Goal: Task Accomplishment & Management: Complete application form

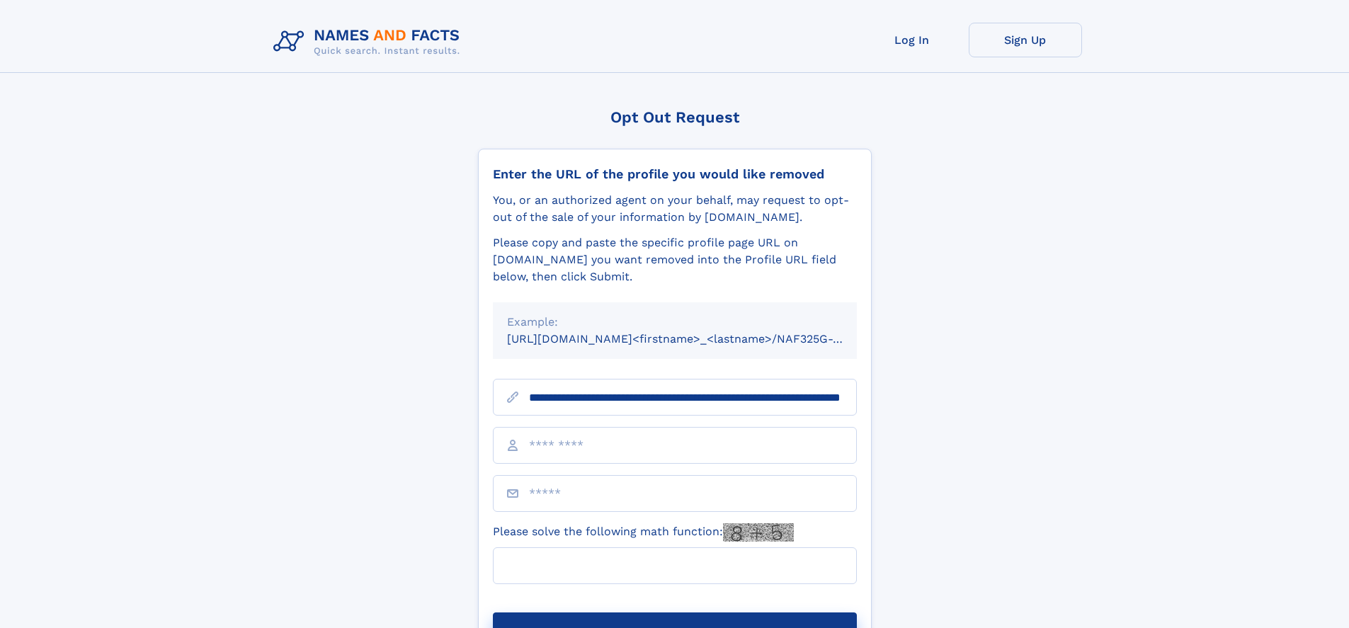
scroll to position [0, 152]
type input "**********"
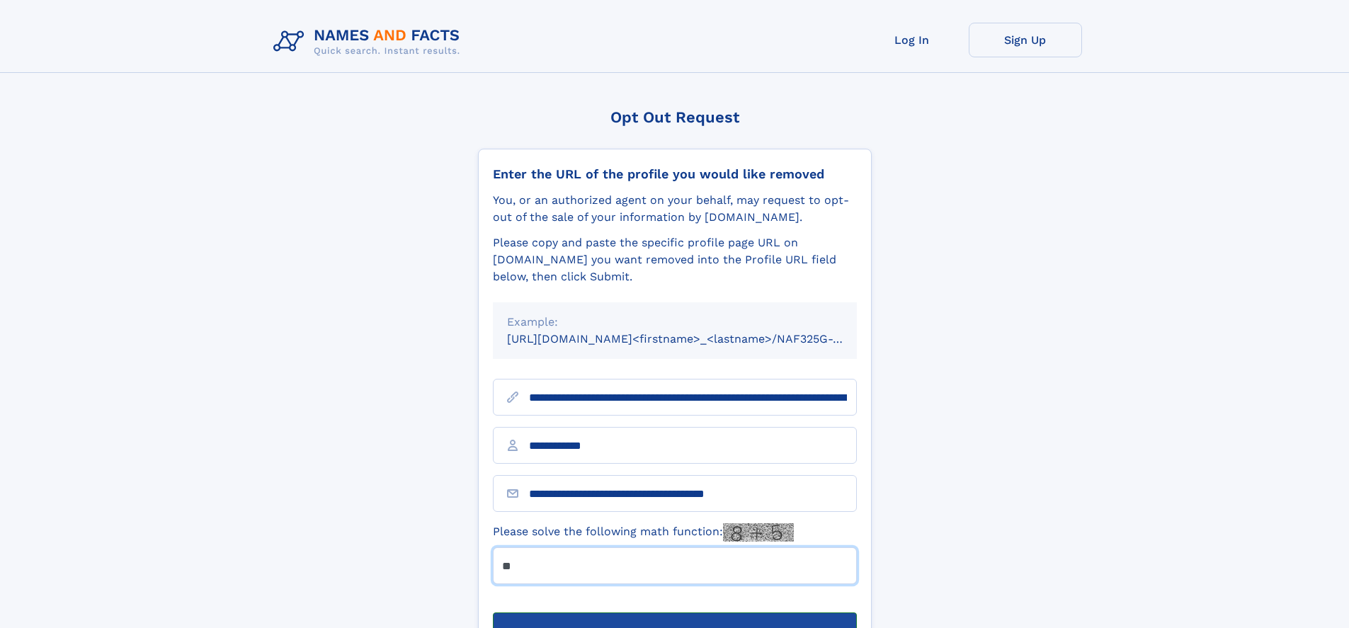
type input "**"
click at [674, 613] on button "Submit Opt Out Request" at bounding box center [675, 635] width 364 height 45
